Goal: Task Accomplishment & Management: Manage account settings

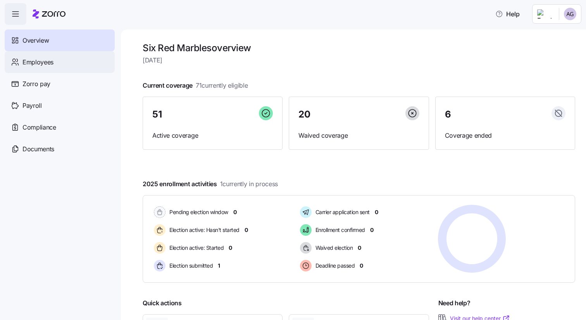
click at [39, 59] on span "Employees" at bounding box center [37, 62] width 31 height 10
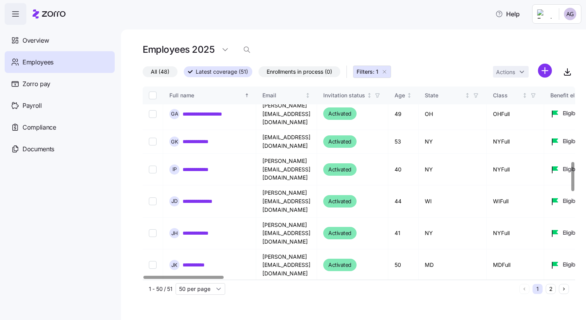
scroll to position [465, 0]
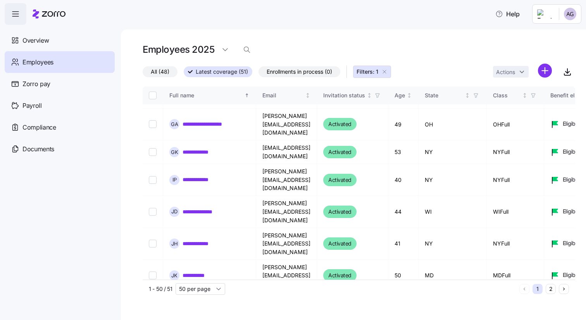
click at [52, 60] on span "Employees" at bounding box center [37, 62] width 31 height 10
click at [320, 73] on span "Enrollments in process (0)" at bounding box center [300, 72] width 66 height 10
click at [259, 74] on input "Enrollments in process (0)" at bounding box center [259, 74] width 0 height 0
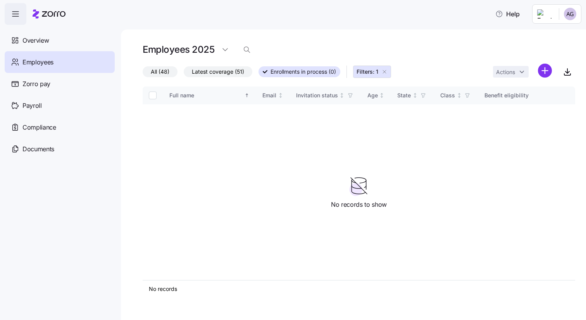
click at [385, 71] on icon "button" at bounding box center [385, 72] width 6 height 6
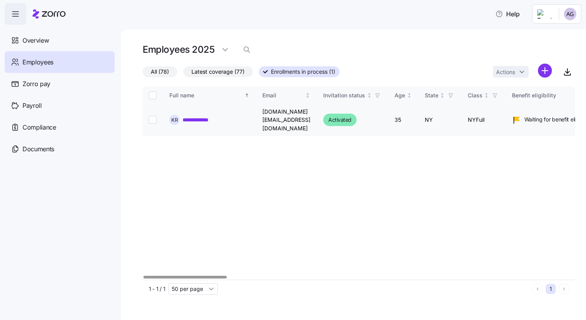
click at [201, 116] on link "**********" at bounding box center [200, 120] width 34 height 8
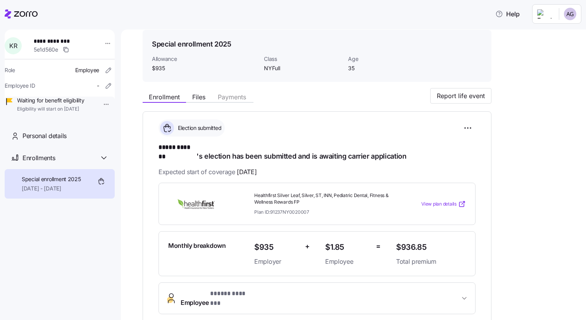
scroll to position [53, 0]
